Goal: Register for event/course

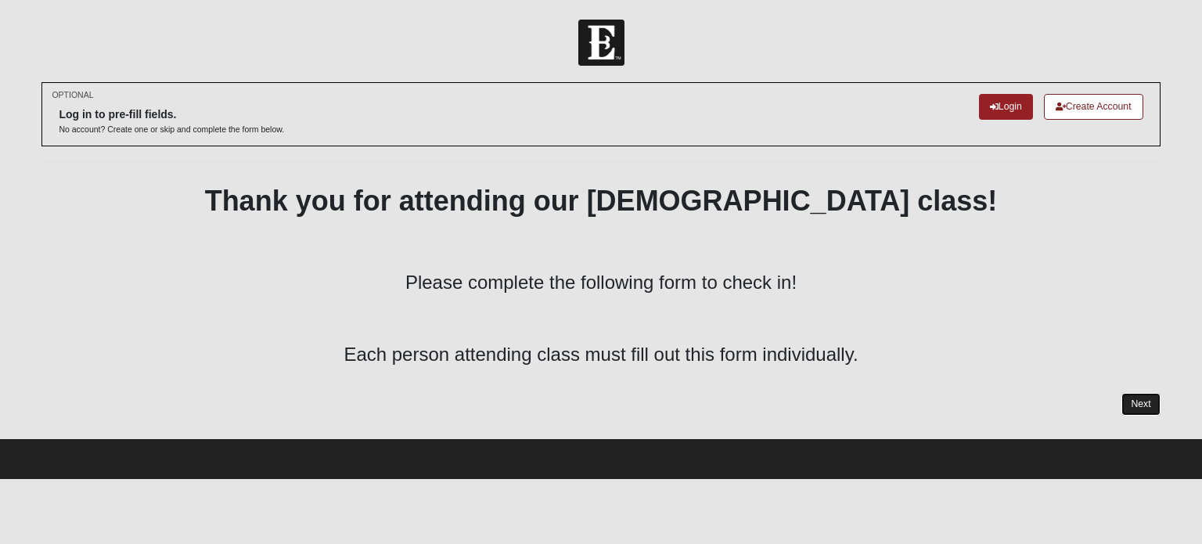
click at [1140, 405] on link "Next" at bounding box center [1141, 404] width 38 height 23
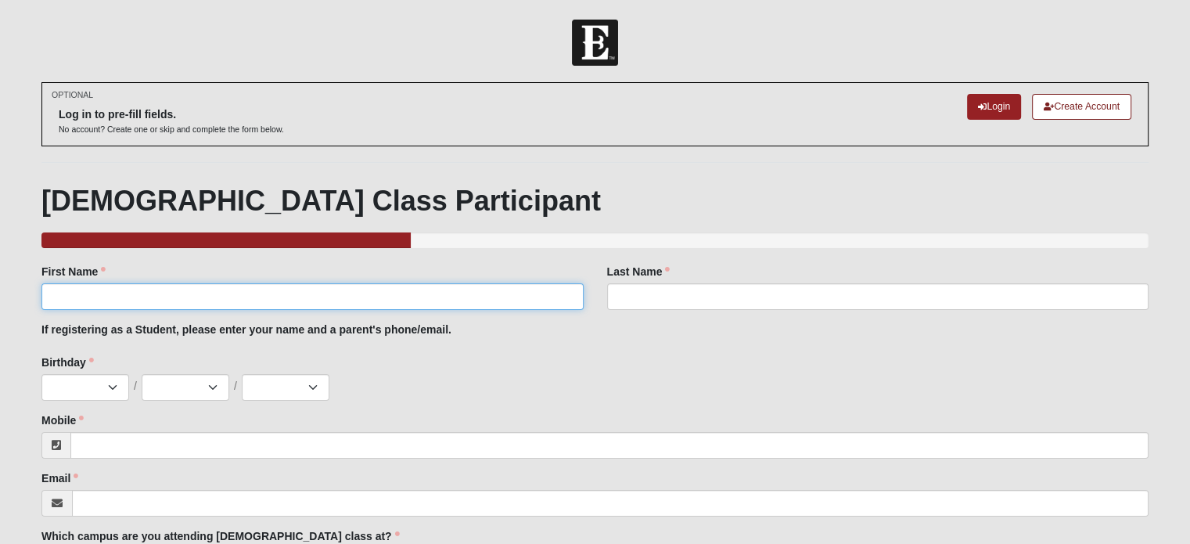
click at [183, 297] on input "First Name" at bounding box center [312, 296] width 542 height 27
type input "Susan"
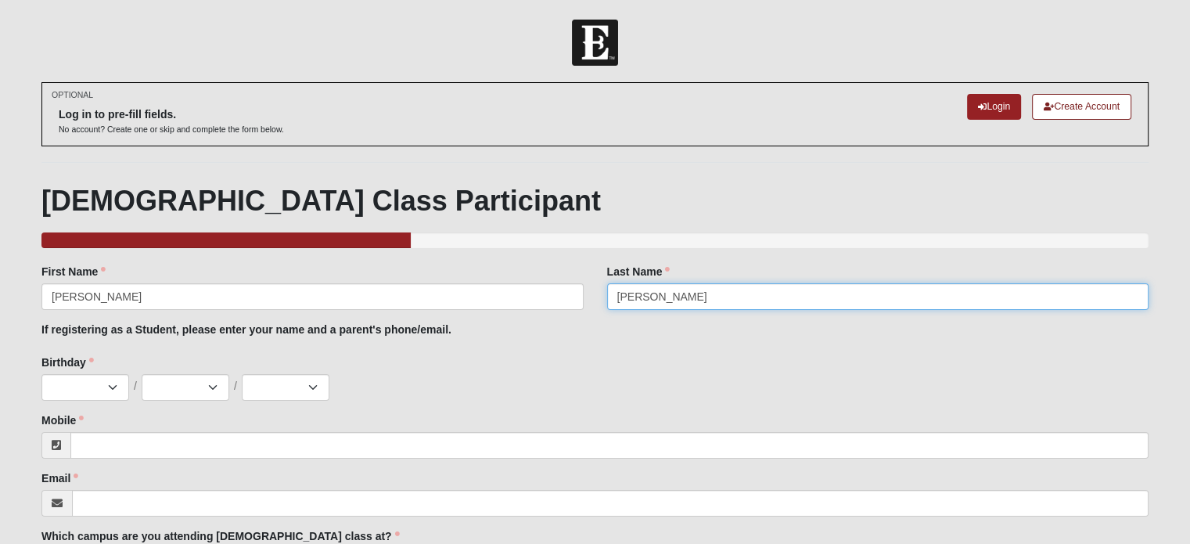
type input "Reilly"
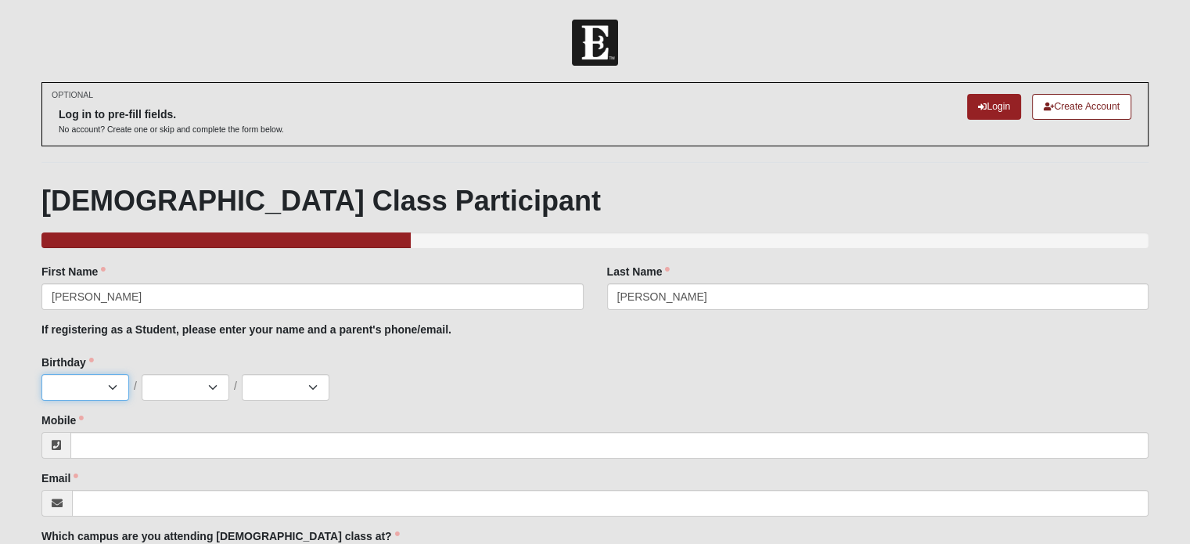
click at [111, 385] on select "Jan Feb Mar Apr May Jun Jul Aug Sep Oct Nov Dec" at bounding box center [85, 387] width 88 height 27
select select "4"
click at [41, 374] on select "Jan Feb Mar Apr May Jun Jul Aug Sep Oct Nov Dec" at bounding box center [85, 387] width 88 height 27
click at [217, 390] on select "1 2 3 4 5 6 7 8 9 10 11 12 13 14 15 16 17 18 19 20 21 22 23 24 25 26 27 28 29 3…" at bounding box center [186, 387] width 88 height 27
select select "14"
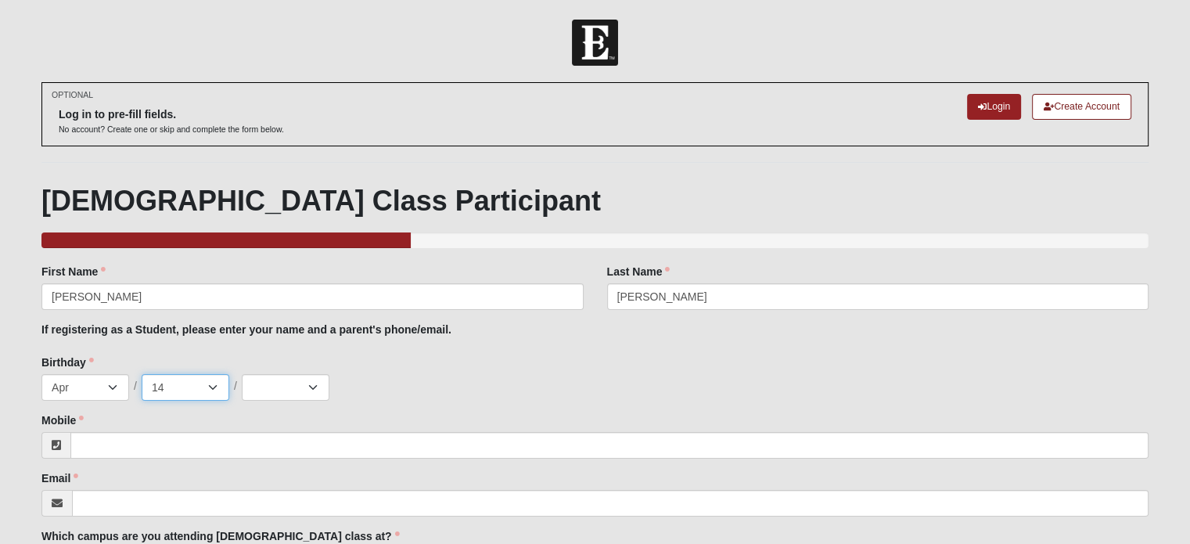
click at [142, 374] on select "1 2 3 4 5 6 7 8 9 10 11 12 13 14 15 16 17 18 19 20 21 22 23 24 25 26 27 28 29 3…" at bounding box center [186, 387] width 88 height 27
click at [315, 385] on select "2025 2024 2023 2022 2021 2020 2019 2018 2017 2016 2015 2014 2013 2012 2011 2010…" at bounding box center [286, 387] width 88 height 27
select select "1967"
click at [242, 374] on select "2025 2024 2023 2022 2021 2020 2019 2018 2017 2016 2015 2014 2013 2012 2011 2010…" at bounding box center [286, 387] width 88 height 27
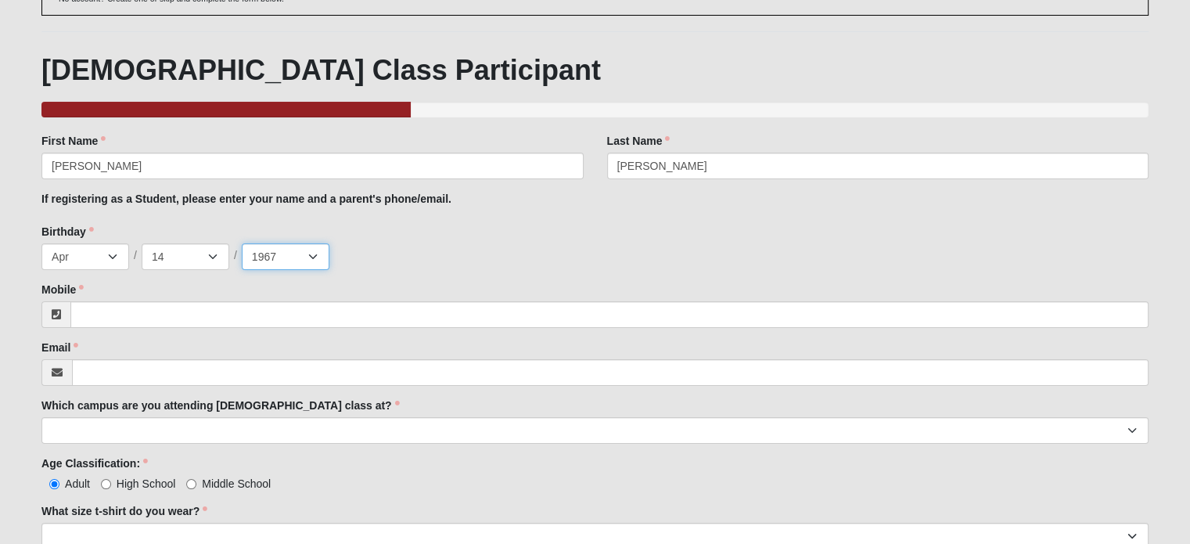
scroll to position [182, 0]
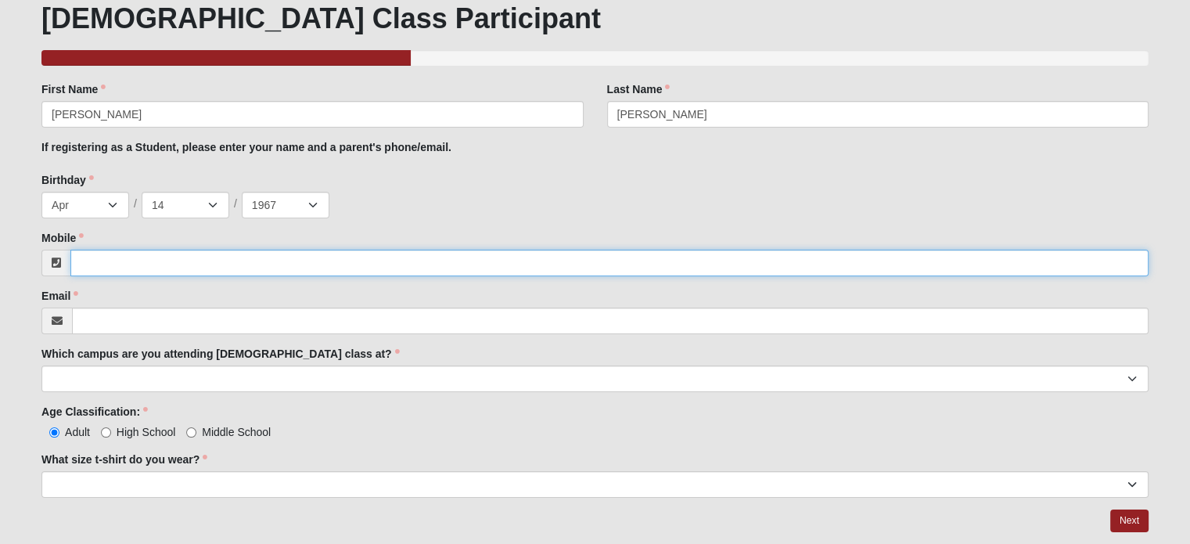
click at [164, 260] on input "Mobile" at bounding box center [609, 263] width 1078 height 27
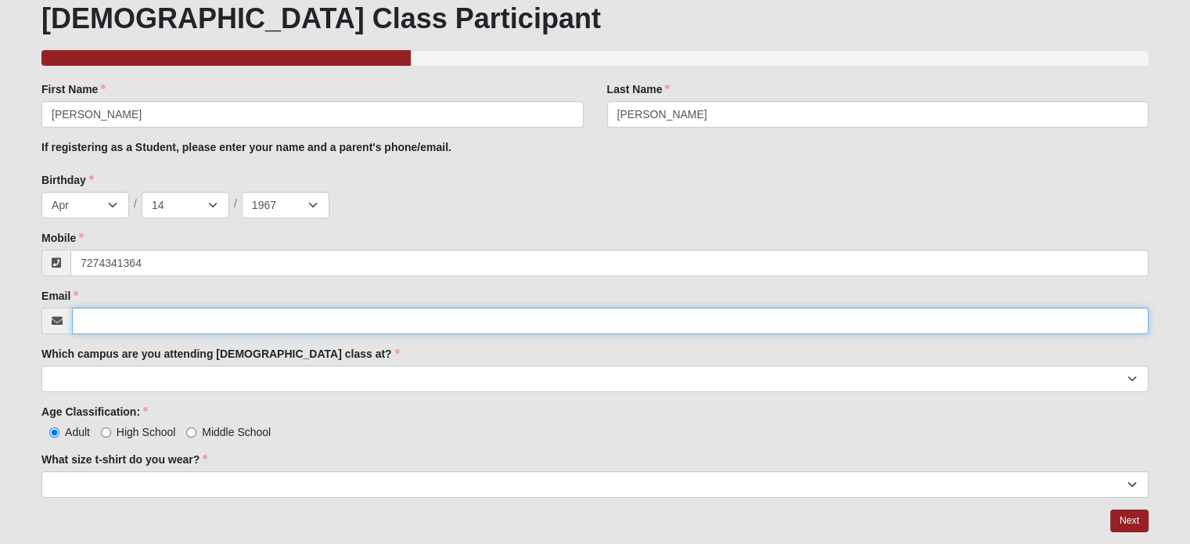
type input "(727) 434-1364"
drag, startPoint x: 154, startPoint y: 321, endPoint x: 153, endPoint y: 305, distance: 15.7
click at [157, 318] on input "Email" at bounding box center [610, 321] width 1077 height 27
type input "reillyocala@gmail.com"
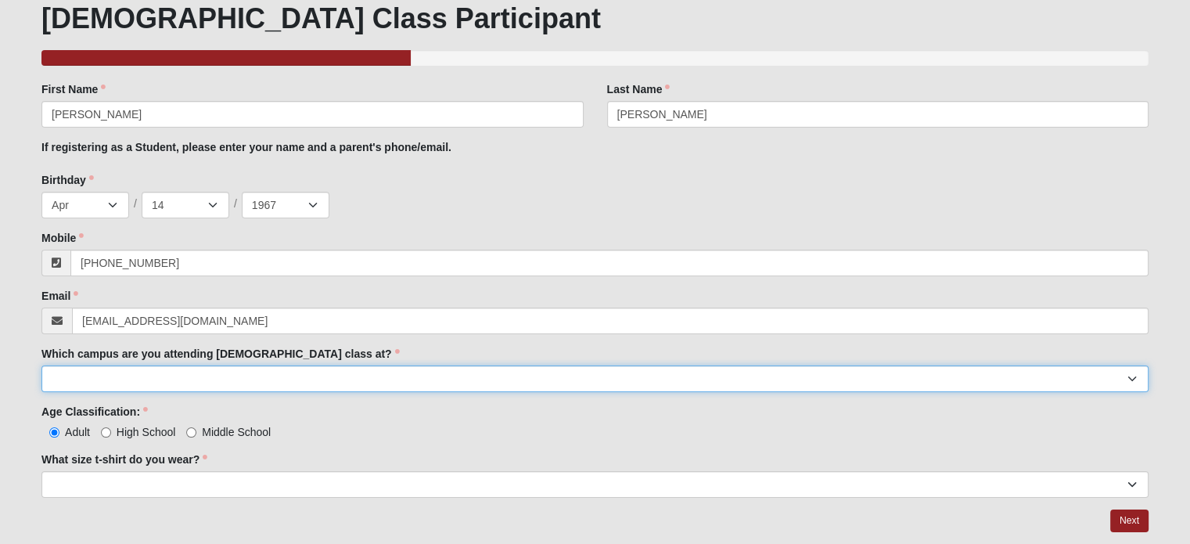
click at [1132, 376] on select "Arlington Baymeadows Eleven22 Online Fleming Island Jesup Mandarin North Jax Or…" at bounding box center [594, 378] width 1107 height 27
select select "10"
click at [41, 365] on select "Arlington Baymeadows Eleven22 Online Fleming Island Jesup Mandarin North Jax Or…" at bounding box center [594, 378] width 1107 height 27
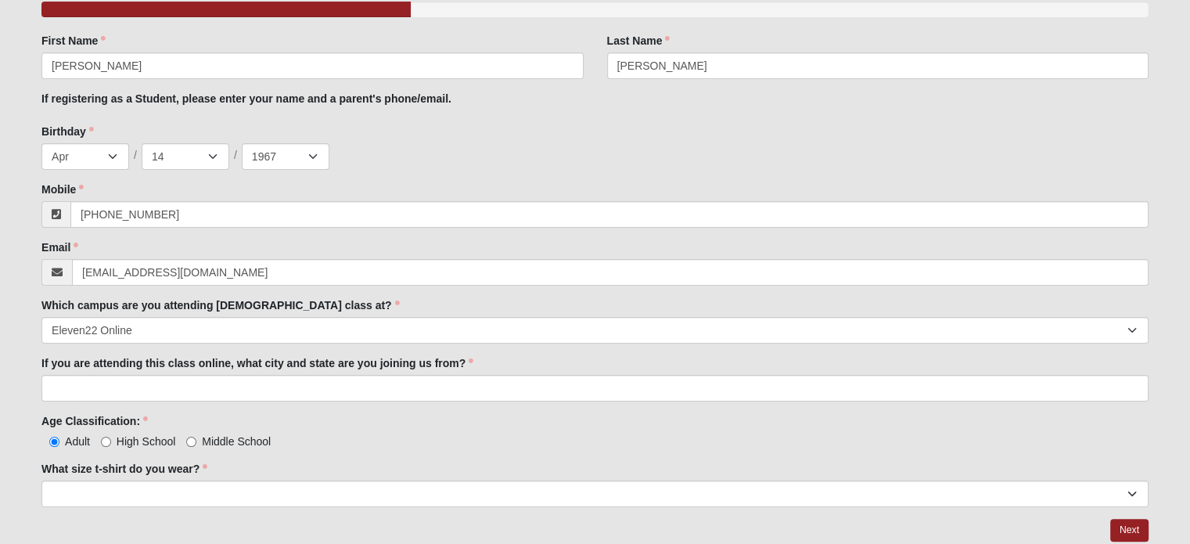
scroll to position [235, 0]
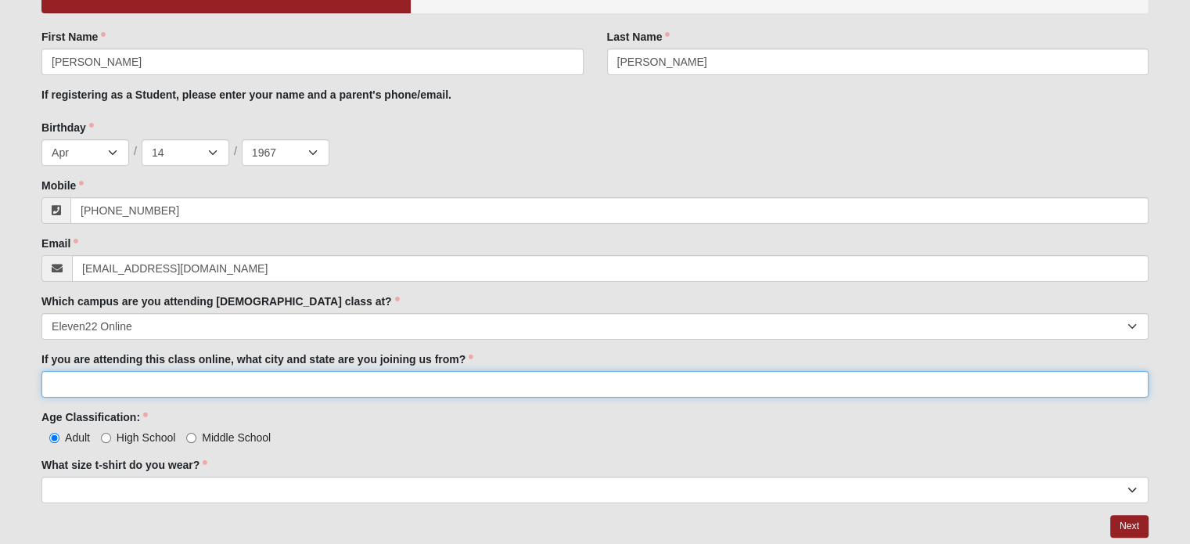
click at [380, 381] on input "If you are attending this class online, what city and state are you joining us …" at bounding box center [594, 384] width 1107 height 27
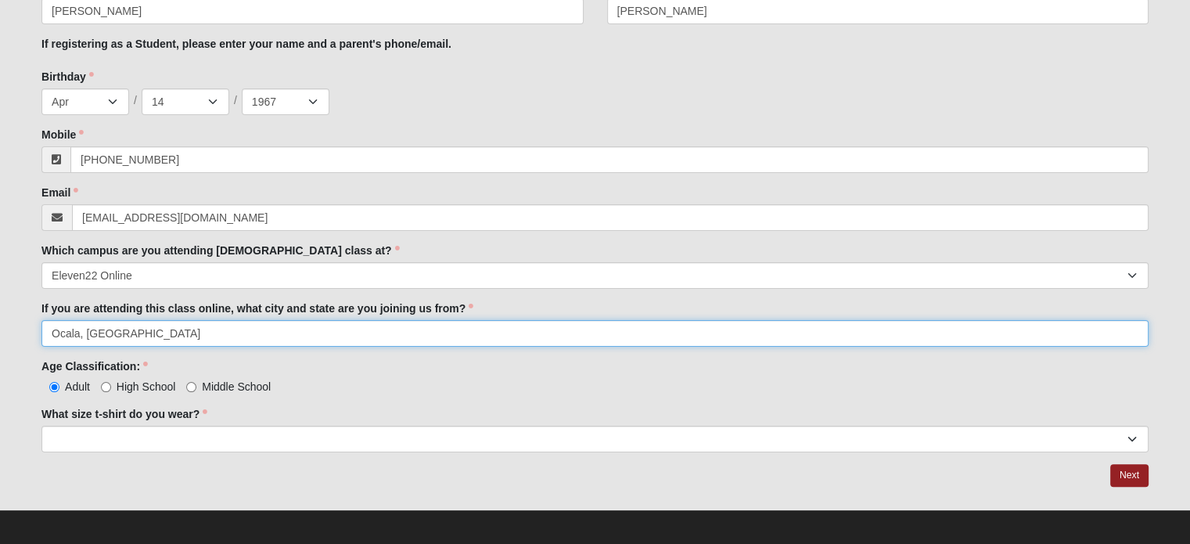
scroll to position [291, 0]
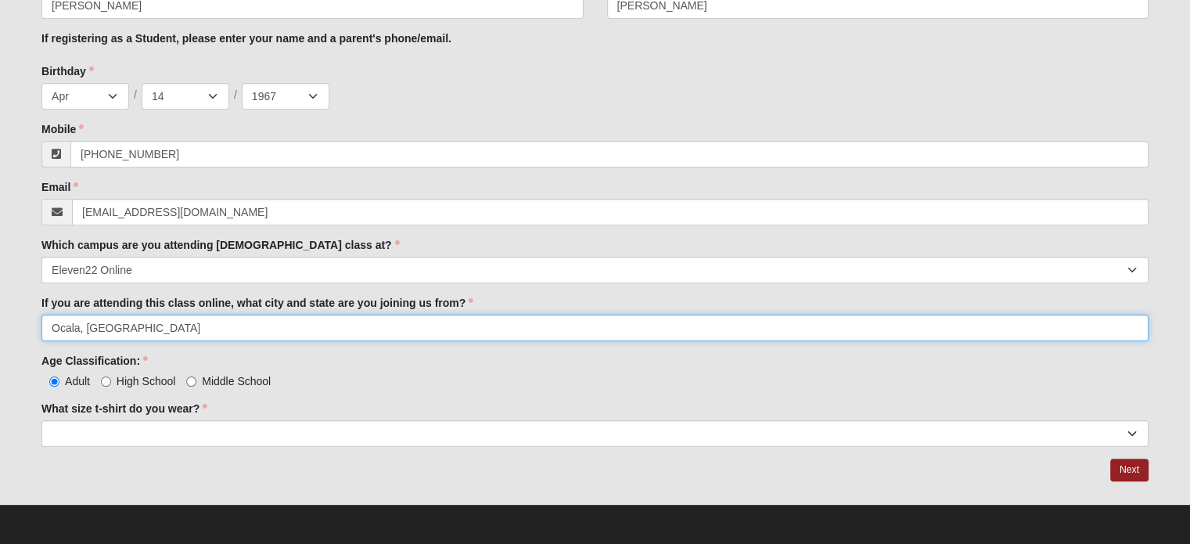
type input "Ocala, FL"
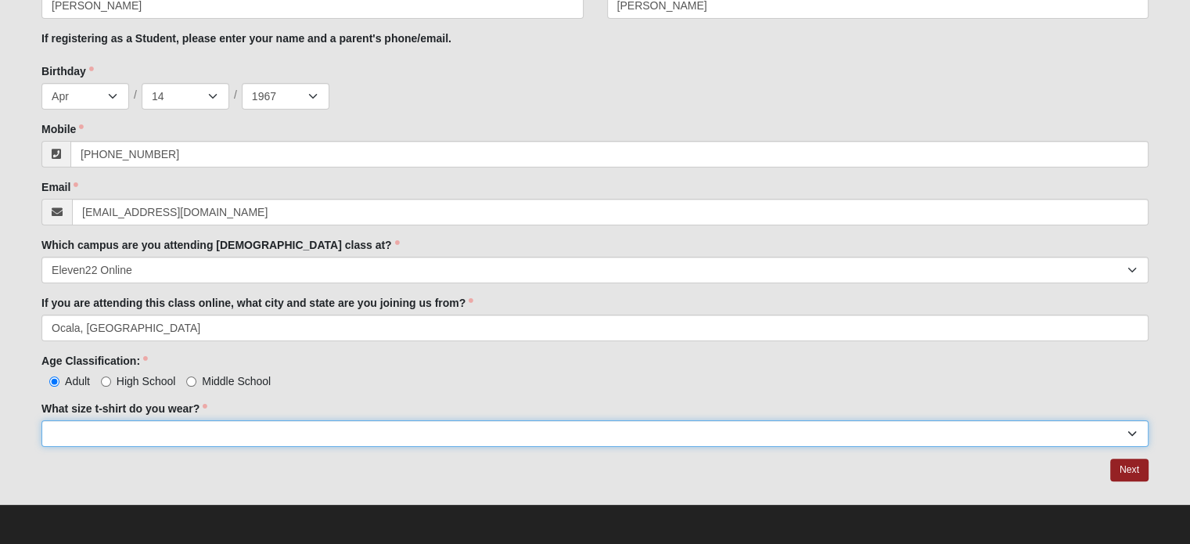
click at [207, 431] on select "Small Medium Large XL 2XL 3XL" at bounding box center [594, 433] width 1107 height 27
select select "Medium"
click at [41, 420] on select "Small Medium Large XL 2XL 3XL" at bounding box center [594, 433] width 1107 height 27
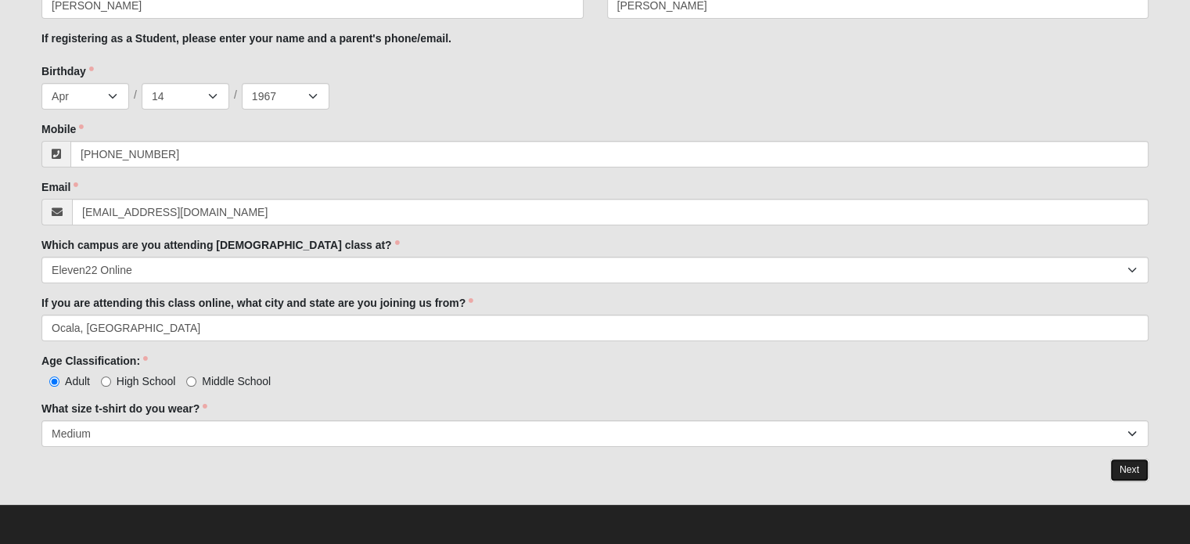
click at [1133, 469] on link "Next" at bounding box center [1130, 470] width 38 height 23
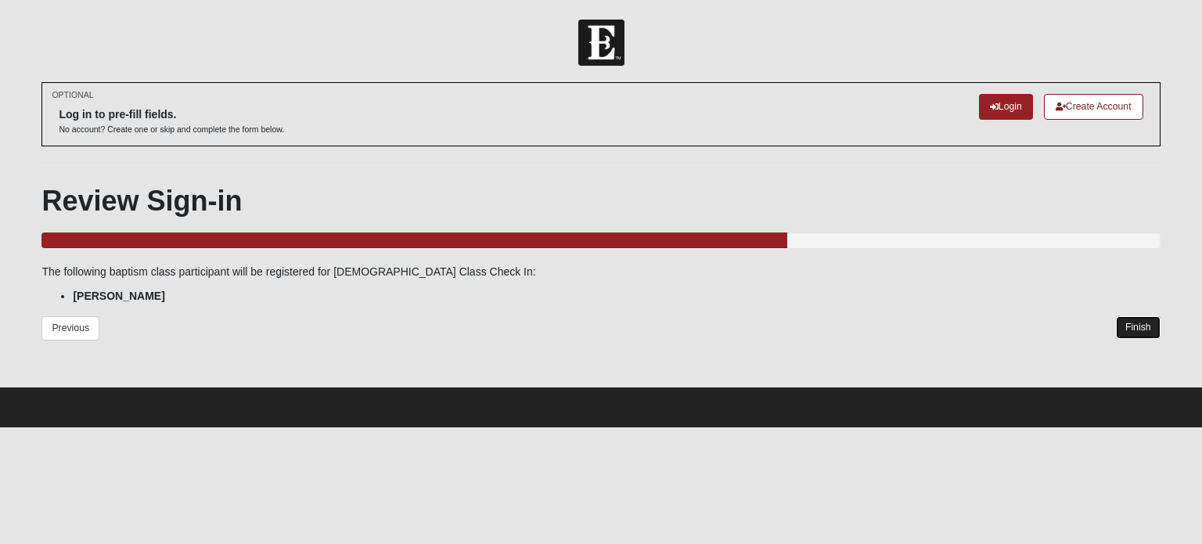
click at [1139, 323] on link "Finish" at bounding box center [1138, 327] width 45 height 23
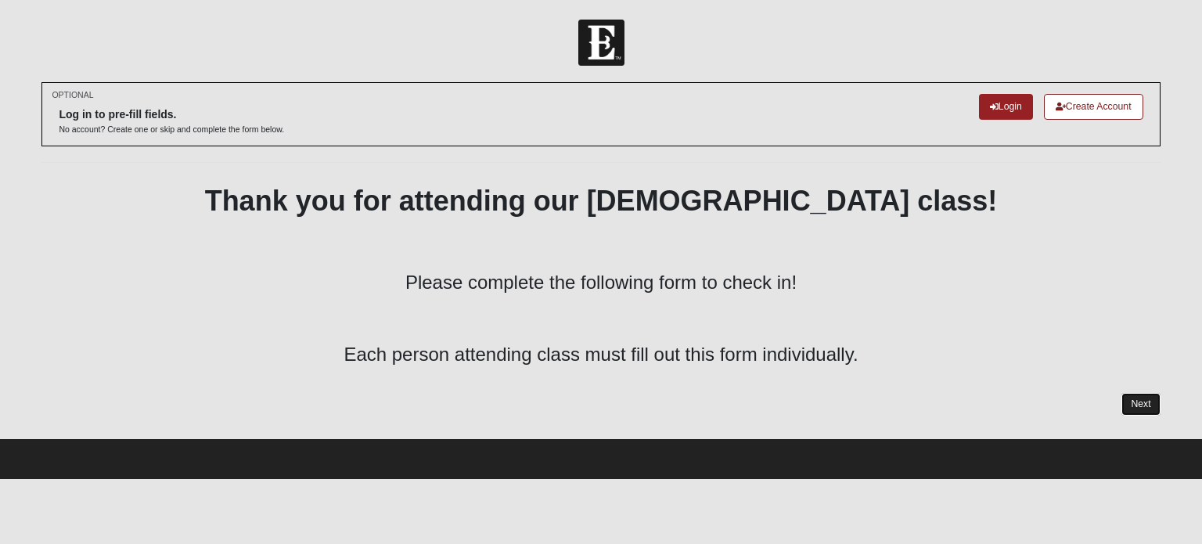
click at [1144, 409] on link "Next" at bounding box center [1141, 404] width 38 height 23
click at [1078, 107] on link "Create Account" at bounding box center [1093, 107] width 99 height 26
